Goal: Task Accomplishment & Management: Manage account settings

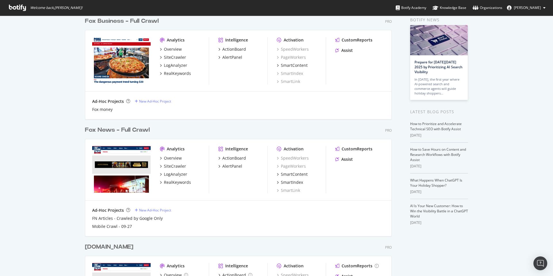
scroll to position [96, 0]
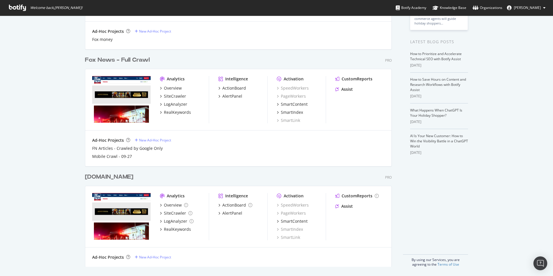
click at [126, 176] on div "[DOMAIN_NAME]" at bounding box center [109, 177] width 48 height 8
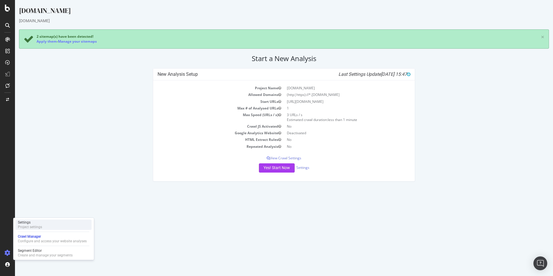
click at [43, 220] on div "Settings Project settings" at bounding box center [54, 224] width 76 height 10
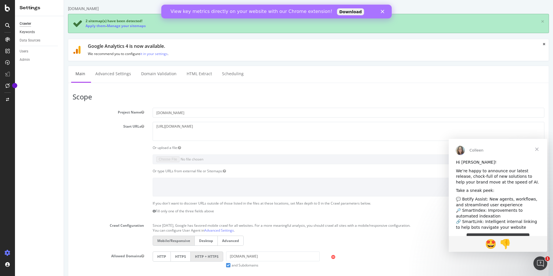
click at [36, 33] on link "Keywords" at bounding box center [40, 32] width 40 height 6
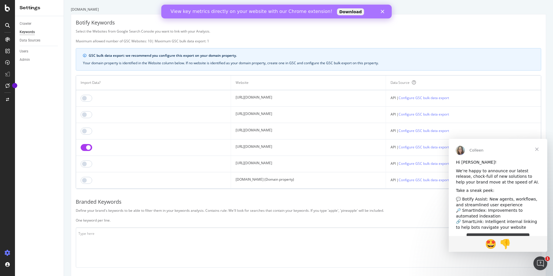
click at [382, 11] on polygon "Fermer" at bounding box center [381, 11] width 3 height 3
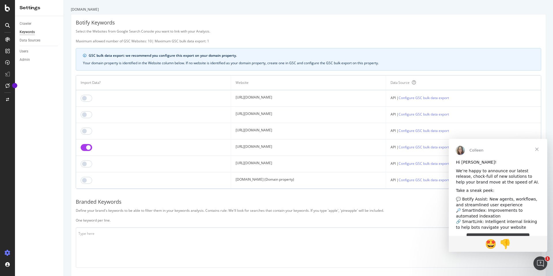
click at [535, 149] on span "Fermer" at bounding box center [536, 149] width 21 height 21
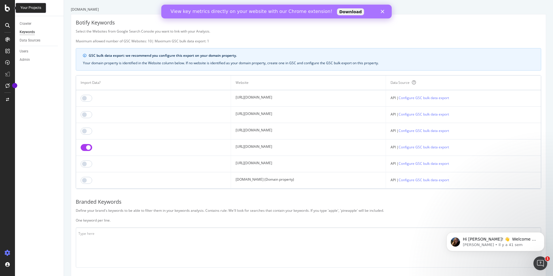
click at [5, 10] on icon at bounding box center [7, 8] width 5 height 7
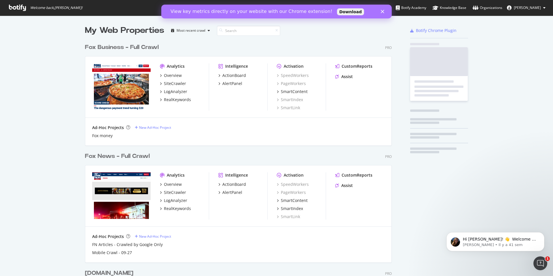
scroll to position [271, 544]
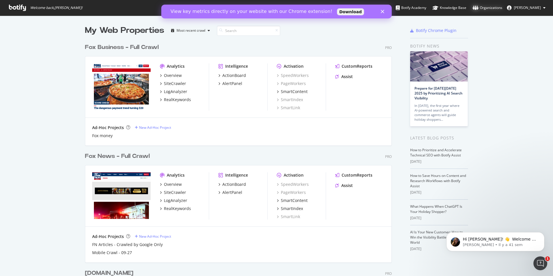
click at [495, 10] on div "Organizations" at bounding box center [487, 8] width 30 height 6
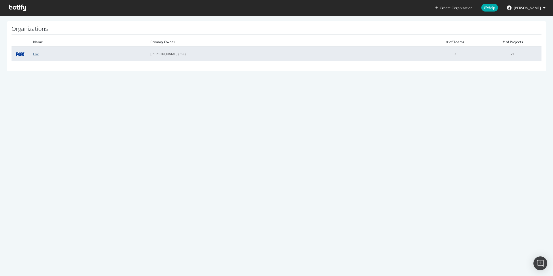
click at [36, 55] on link "Fox" at bounding box center [35, 54] width 5 height 5
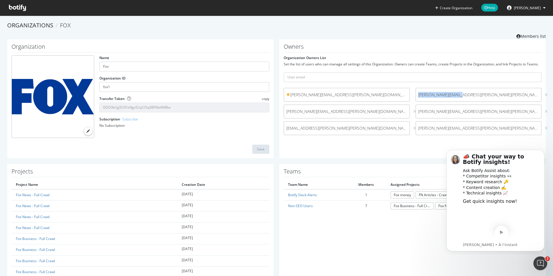
drag, startPoint x: 472, startPoint y: 96, endPoint x: 414, endPoint y: 94, distance: 58.2
click at [416, 94] on span "brian.austad@fox.com" at bounding box center [478, 95] width 125 height 6
